Goal: Contribute content: Contribute content

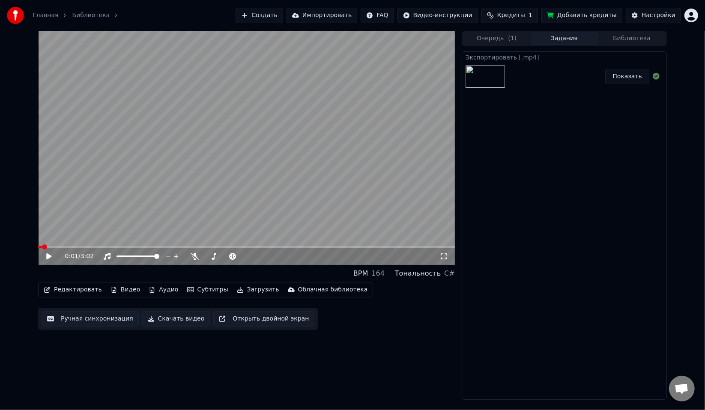
click at [552, 77] on div "Показать" at bounding box center [564, 76] width 204 height 29
click at [490, 38] on button "Очередь ( 1 )" at bounding box center [497, 39] width 68 height 12
click at [541, 38] on button "Задания" at bounding box center [565, 39] width 68 height 12
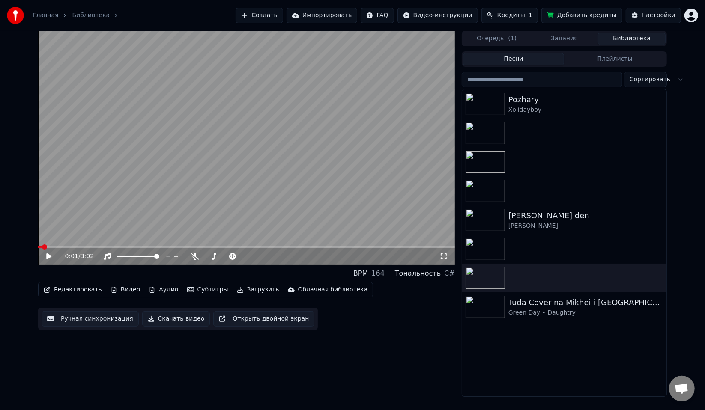
click at [625, 38] on button "Библиотека" at bounding box center [632, 39] width 68 height 12
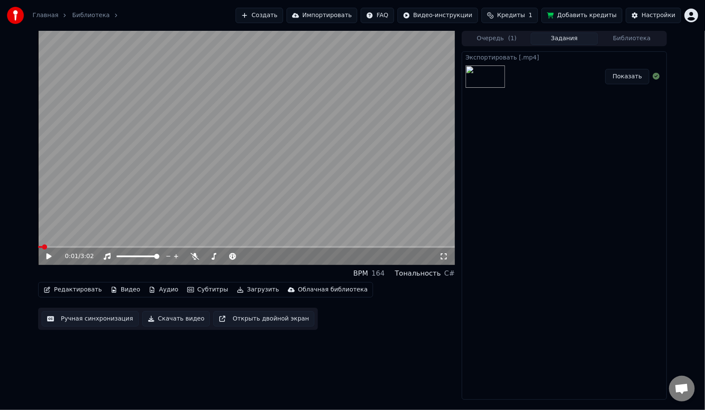
click at [576, 38] on button "Задания" at bounding box center [565, 39] width 68 height 12
click at [632, 75] on button "Показать" at bounding box center [627, 76] width 44 height 15
click at [641, 322] on div "Экспортировать [.mp4] Показать" at bounding box center [564, 225] width 205 height 349
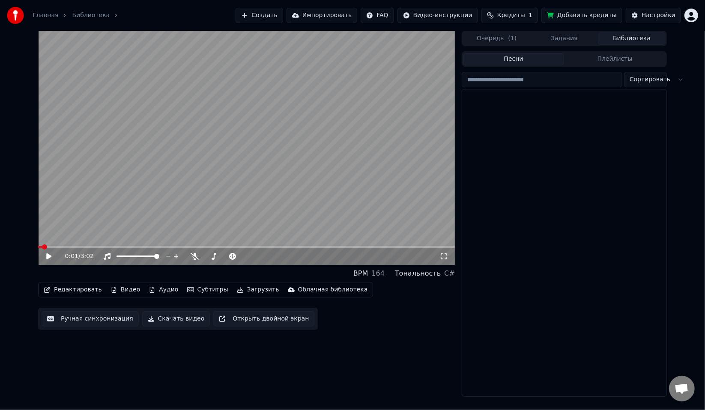
click at [624, 35] on button "Библиотека" at bounding box center [632, 39] width 68 height 12
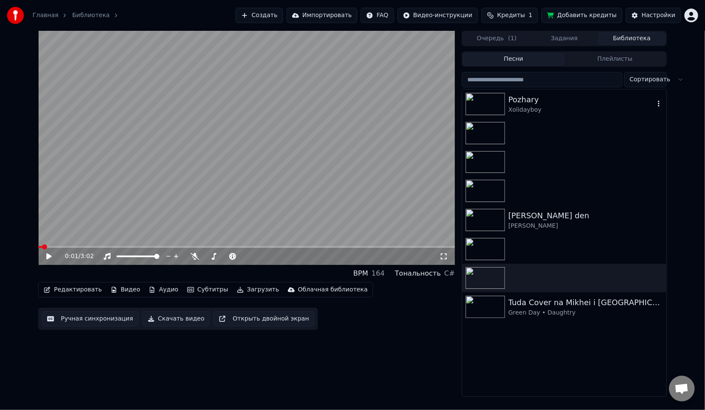
click at [564, 114] on div "Xolidayboy" at bounding box center [581, 110] width 146 height 9
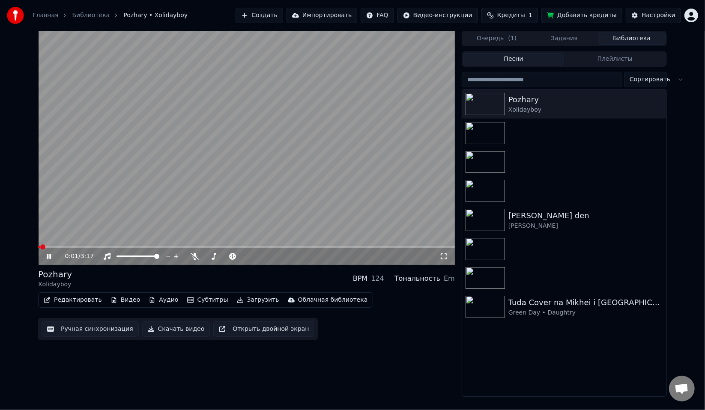
click at [51, 246] on span at bounding box center [246, 247] width 417 height 2
click at [64, 246] on span at bounding box center [246, 247] width 417 height 2
click at [77, 246] on span at bounding box center [246, 247] width 417 height 2
click at [88, 247] on span at bounding box center [246, 247] width 417 height 2
click at [50, 256] on icon at bounding box center [49, 256] width 4 height 5
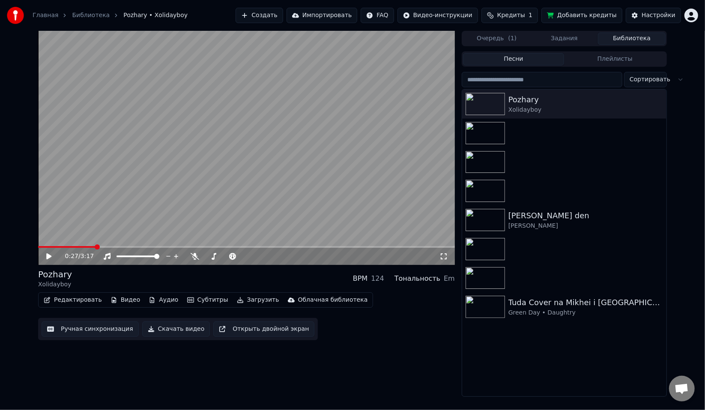
click at [86, 300] on button "Редактировать" at bounding box center [72, 300] width 65 height 12
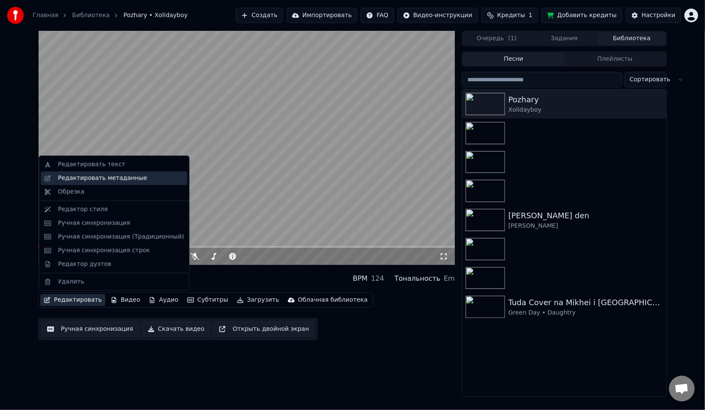
click at [92, 183] on div "Редактировать метаданные" at bounding box center [114, 178] width 147 height 14
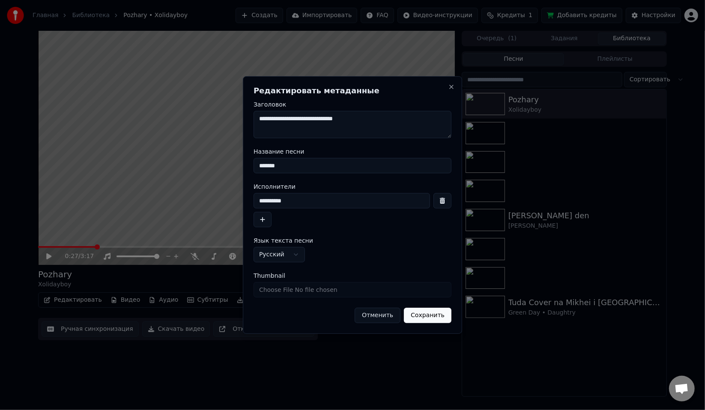
click at [284, 118] on textarea "**********" at bounding box center [353, 124] width 198 height 27
click at [275, 164] on input "*******" at bounding box center [353, 165] width 198 height 15
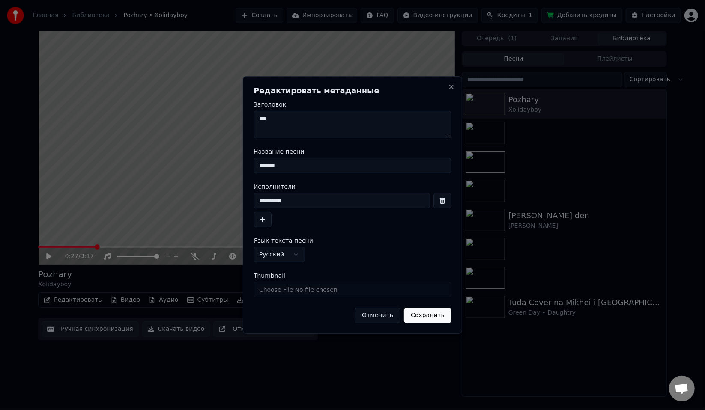
click at [275, 164] on input "*******" at bounding box center [353, 165] width 198 height 15
click at [275, 201] on input "**********" at bounding box center [342, 200] width 176 height 15
click at [443, 318] on button "Сохранить" at bounding box center [428, 315] width 48 height 15
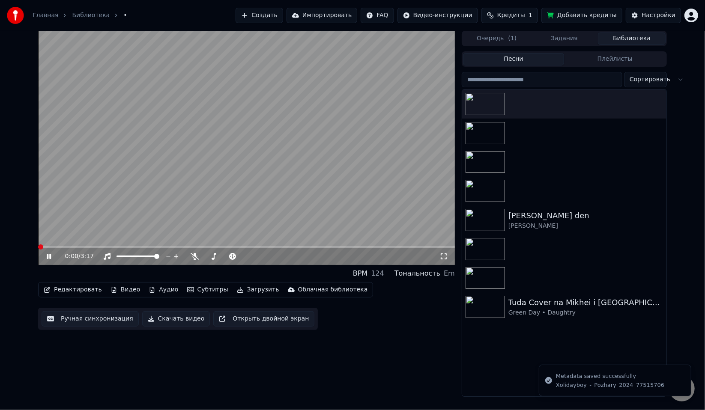
click at [228, 228] on video at bounding box center [246, 148] width 417 height 234
click at [184, 323] on button "Скачать видео" at bounding box center [176, 318] width 68 height 15
